Goal: Use online tool/utility: Use online tool/utility

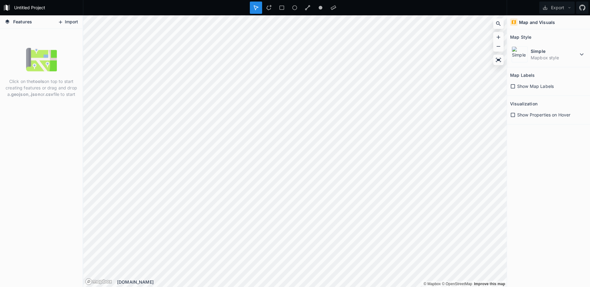
click at [68, 23] on button "Import" at bounding box center [68, 22] width 26 height 10
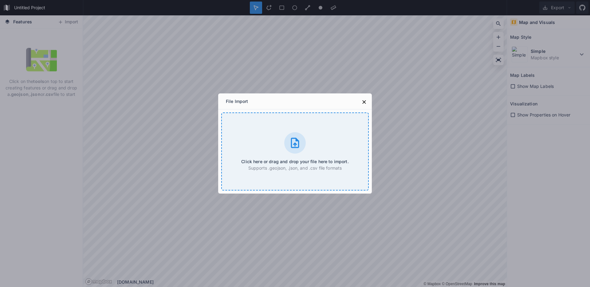
click at [299, 139] on icon at bounding box center [295, 143] width 12 height 12
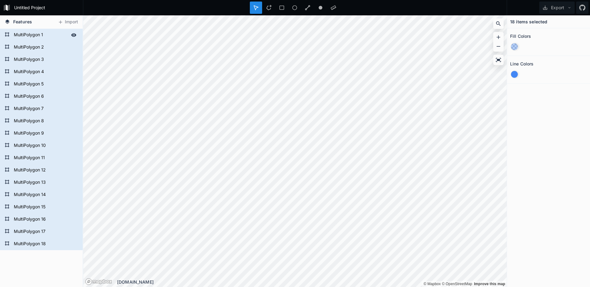
click at [34, 35] on form "MultiPolygon 1" at bounding box center [40, 34] width 57 height 9
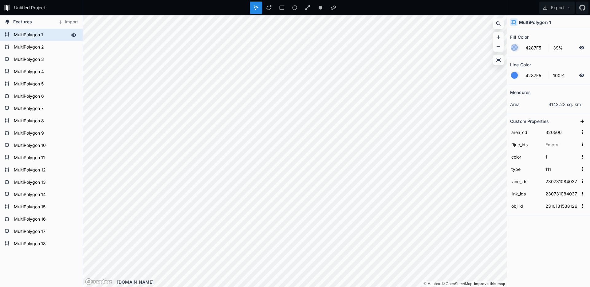
click at [34, 35] on form "MultiPolygon 1" at bounding box center [40, 34] width 57 height 9
click at [45, 155] on form "MultiPolygon 11" at bounding box center [40, 157] width 57 height 9
type input "110"
type input "23101315381264845"
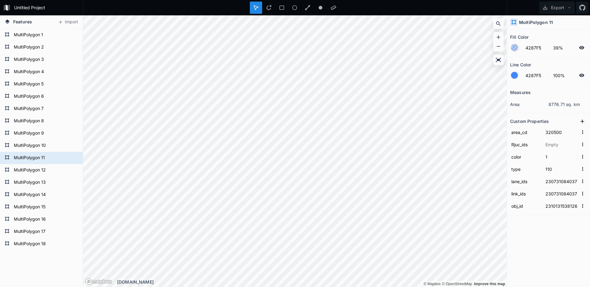
click at [35, 21] on h4 "Features" at bounding box center [19, 21] width 34 height 13
click at [32, 22] on span "Features" at bounding box center [22, 21] width 19 height 6
click at [25, 11] on form "Untitled Project" at bounding box center [46, 7] width 69 height 9
click at [29, 9] on input "Untitled Project" at bounding box center [46, 7] width 69 height 9
click at [275, 8] on div at bounding box center [295, 8] width 90 height 12
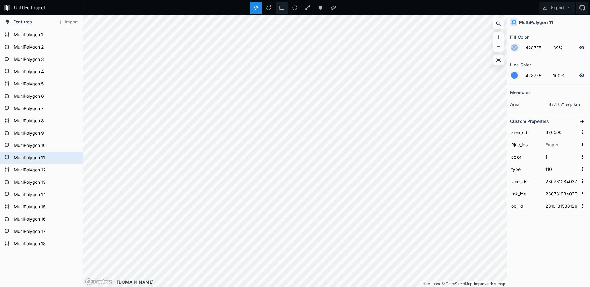
click at [280, 8] on icon at bounding box center [282, 8] width 6 height 6
click at [14, 7] on form "Untitled Project" at bounding box center [46, 7] width 69 height 9
click at [9, 7] on icon at bounding box center [9, 8] width 2 height 6
